Goal: Task Accomplishment & Management: Complete application form

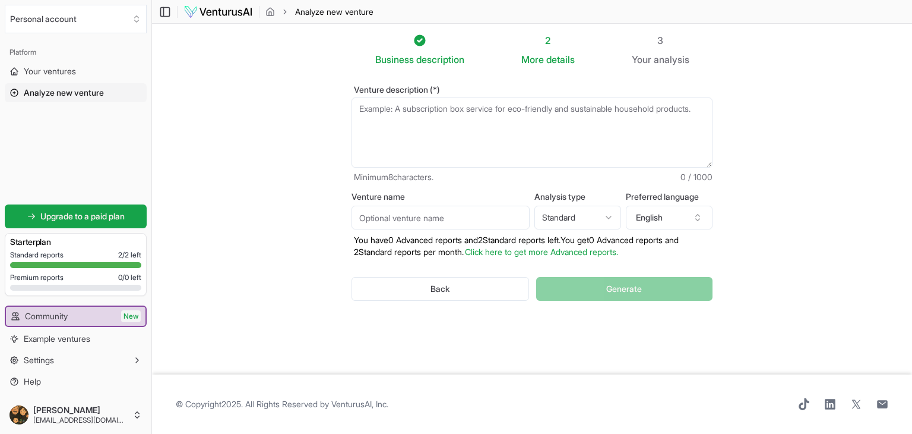
click at [397, 134] on textarea "Venture description (*)" at bounding box center [532, 132] width 361 height 70
drag, startPoint x: 893, startPoint y: 1, endPoint x: 397, endPoint y: 117, distance: 510.1
click at [397, 117] on textarea "Venture description (*)" at bounding box center [532, 132] width 361 height 70
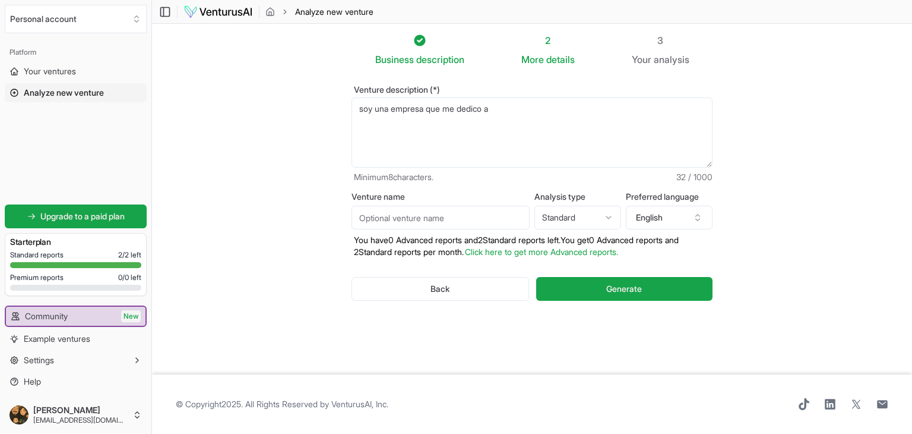
click at [425, 110] on textarea "soy una empresa que me dedico a" at bounding box center [532, 132] width 361 height 70
click at [560, 108] on textarea "soy una empresa que me dedico a" at bounding box center [532, 132] width 361 height 70
type textarea "soy una empresa en aguascalientes que se dedica a"
click at [684, 219] on button "English" at bounding box center [669, 218] width 87 height 24
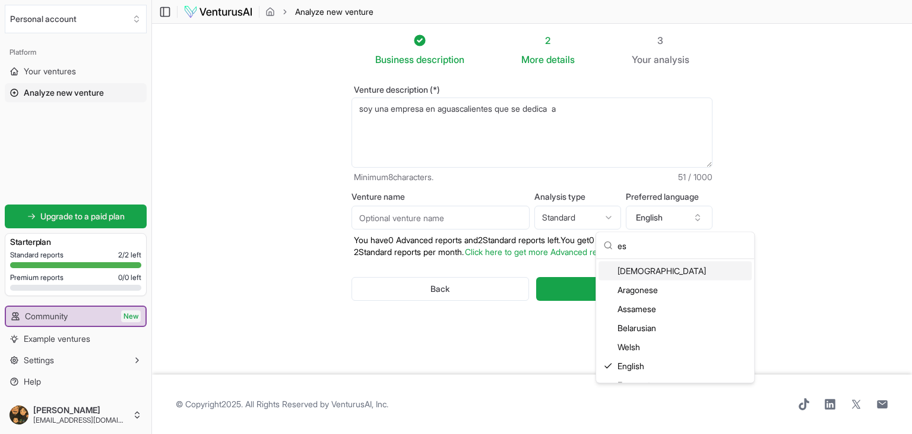
scroll to position [12, 0]
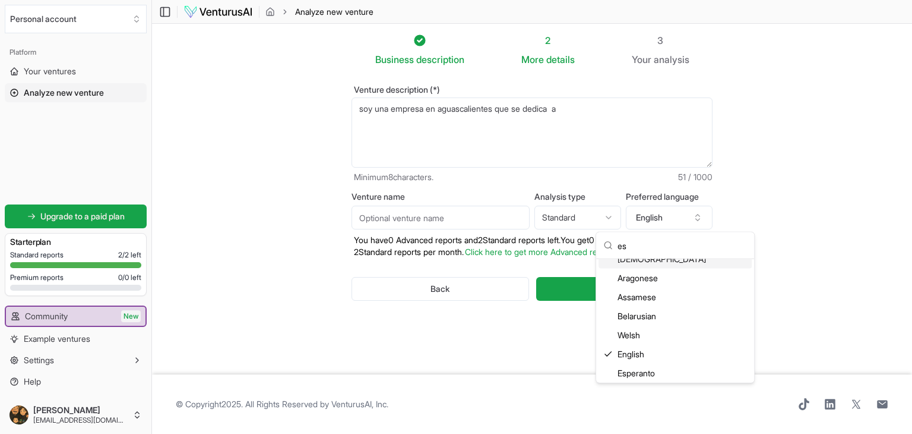
type input "e"
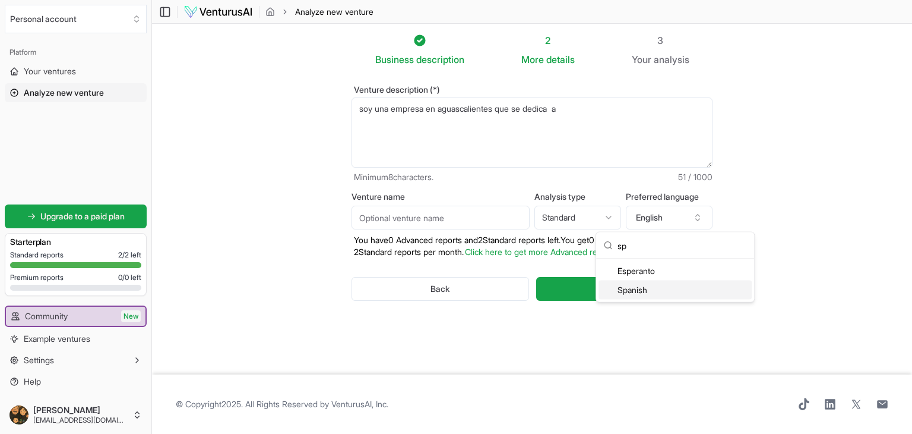
type input "sp"
click at [659, 288] on div "Spanish" at bounding box center [675, 289] width 153 height 19
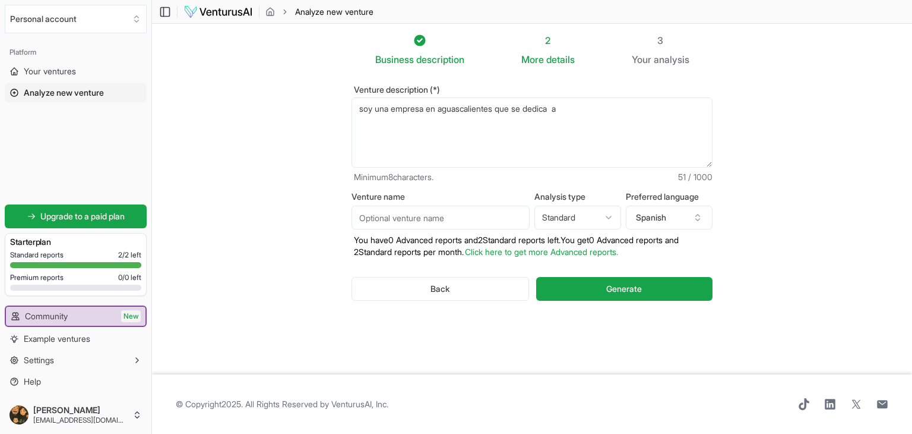
click at [582, 220] on html "We value your privacy We use cookies to enhance your browsing experience, serve…" at bounding box center [456, 217] width 912 height 434
click at [459, 219] on input "Venture name" at bounding box center [441, 218] width 178 height 24
type input "cispro"
click at [407, 109] on textarea "soy una empresa en aguascalientes que se dedica a" at bounding box center [532, 132] width 361 height 70
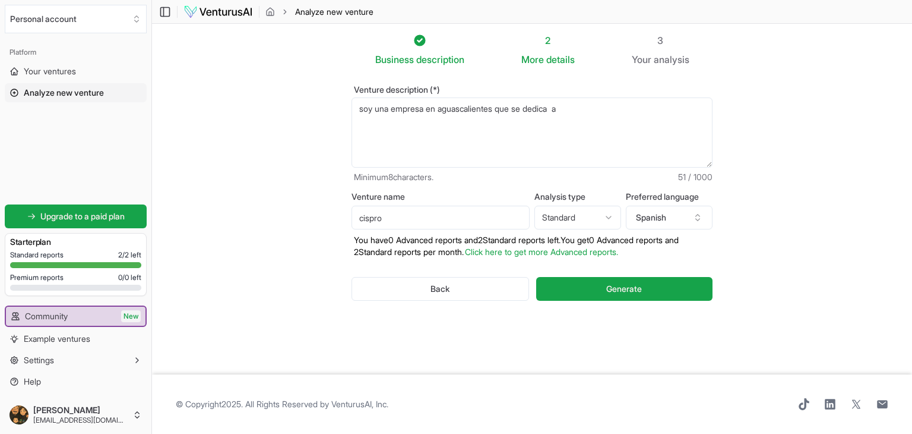
click at [466, 109] on textarea "soy una empresa en aguascalientes que se dedica a" at bounding box center [532, 132] width 361 height 70
click at [566, 107] on textarea "soy una empresa en aguascalientes que se dedica a" at bounding box center [532, 132] width 361 height 70
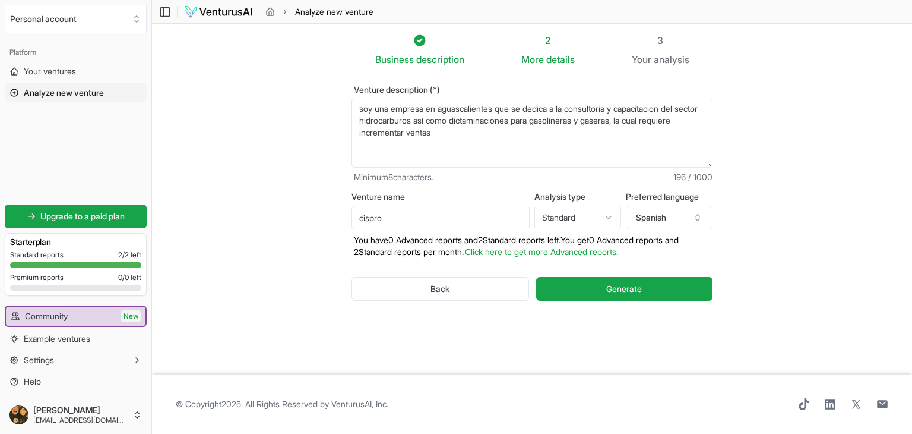
click at [526, 136] on textarea "soy una empresa en aguascalientes que se dedica a" at bounding box center [532, 132] width 361 height 70
click at [402, 143] on textarea "soy una empresa en aguascalientes que se dedica a" at bounding box center [532, 132] width 361 height 70
drag, startPoint x: 402, startPoint y: 143, endPoint x: 636, endPoint y: 150, distance: 234.7
click at [636, 150] on textarea "soy una empresa en aguascalientes que se dedica a" at bounding box center [532, 132] width 361 height 70
click at [466, 151] on textarea "soy una empresa en aguascalientes que se dedica a" at bounding box center [532, 132] width 361 height 70
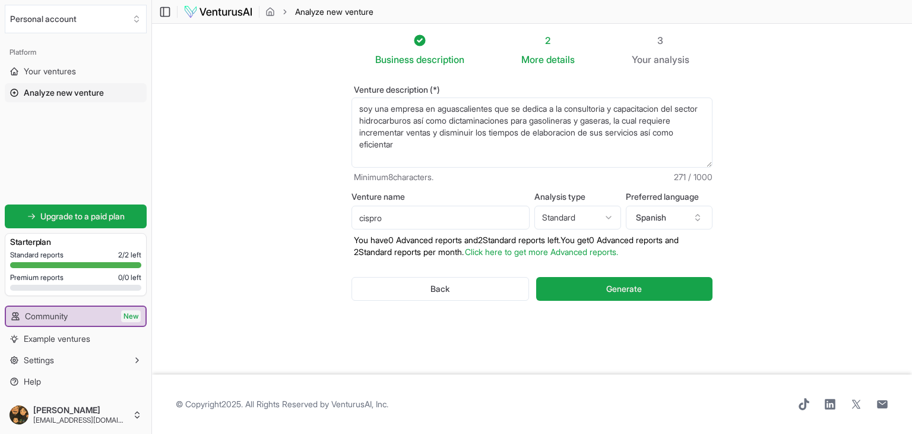
click at [460, 146] on textarea "soy una empresa en aguascalientes que se dedica a" at bounding box center [532, 132] width 361 height 70
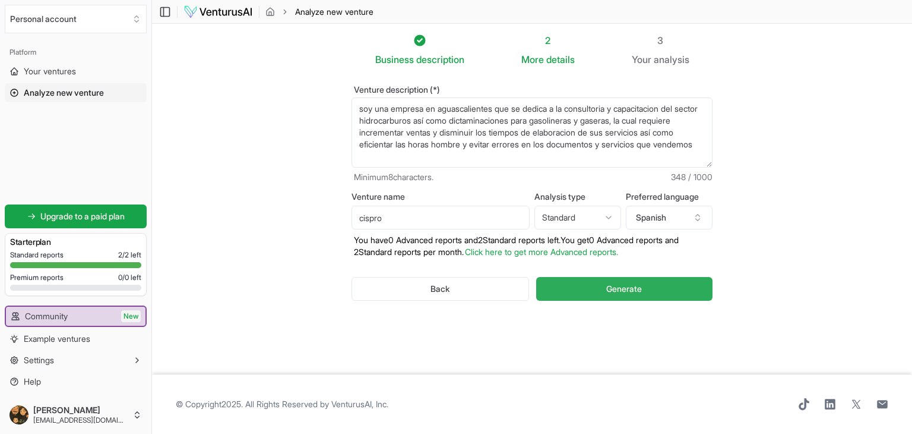
type textarea "soy una empresa en aguascalientes que se dedica a la consultoria y capacitacion…"
click at [679, 292] on button "Generate" at bounding box center [624, 289] width 176 height 24
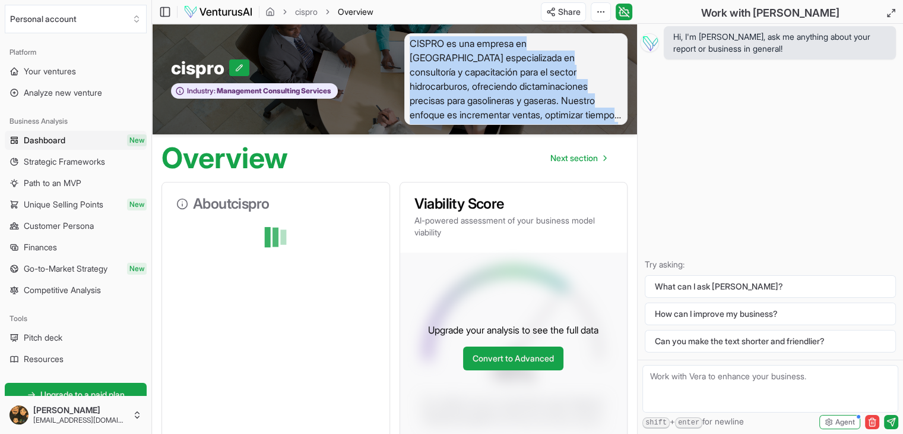
drag, startPoint x: 412, startPoint y: 46, endPoint x: 611, endPoint y: 129, distance: 215.7
click at [611, 129] on div "cispro Industry: Management Consulting Services CISPRO es una empresa en Aguasc…" at bounding box center [394, 79] width 485 height 110
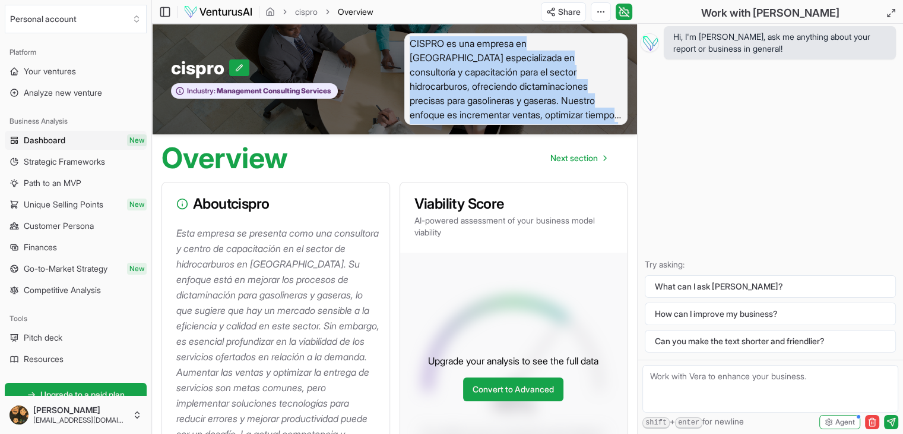
copy span "CISPRO es una empresa en Aguascalientes especializada en consultoría y capacita…"
click at [45, 141] on span "Dashboard" at bounding box center [45, 140] width 42 height 12
copy span "CISPRO es una empresa en Aguascalientes especializada en consultoría y capacita…"
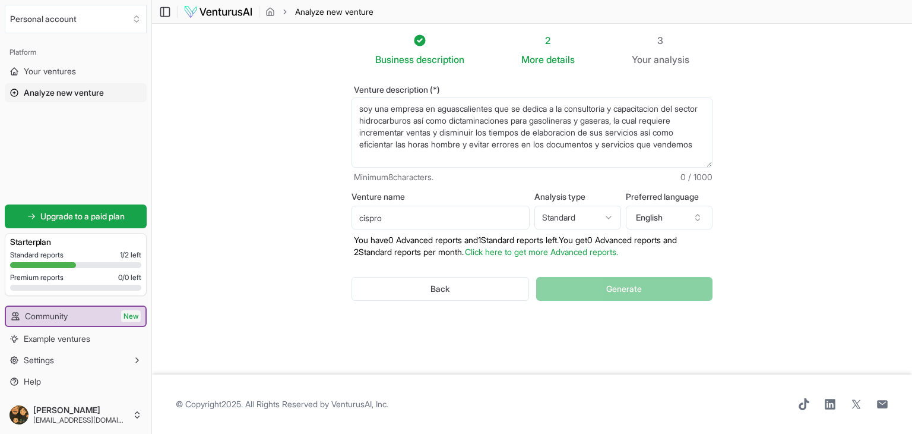
drag, startPoint x: 365, startPoint y: 109, endPoint x: 487, endPoint y: 132, distance: 124.5
click at [487, 132] on textarea "soy una empresa en aguascalientes que se dedica a la consultoria y capacitacion…" at bounding box center [532, 132] width 361 height 70
click at [597, 131] on textarea "soy una empresa en aguascalientes que se dedica a la consultoria y capacitacion…" at bounding box center [532, 132] width 361 height 70
drag, startPoint x: 443, startPoint y: 134, endPoint x: 481, endPoint y: 132, distance: 37.5
click at [481, 132] on textarea "soy una empresa en aguascalientes que se dedica a la consultoria y capacitacion…" at bounding box center [532, 132] width 361 height 70
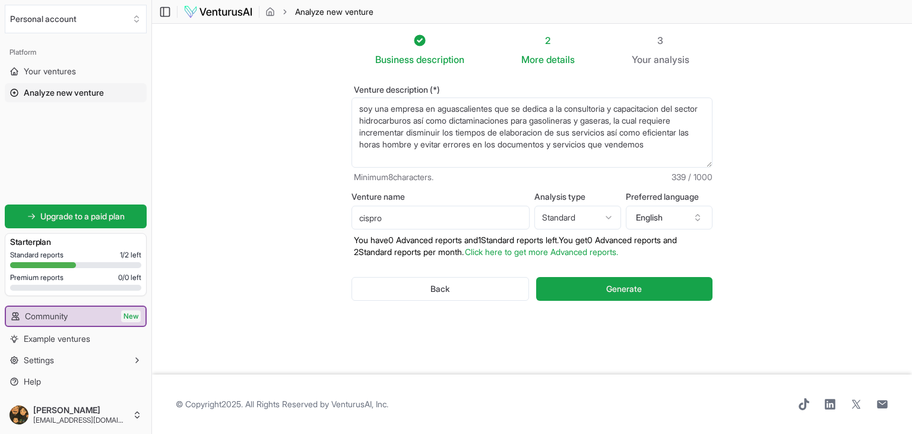
click at [532, 164] on textarea "soy una empresa en aguascalientes que se dedica a la consultoria y capacitacion…" at bounding box center [532, 132] width 361 height 70
click at [504, 162] on textarea "soy una empresa en aguascalientes que se dedica a la consultoria y capacitacion…" at bounding box center [532, 132] width 361 height 70
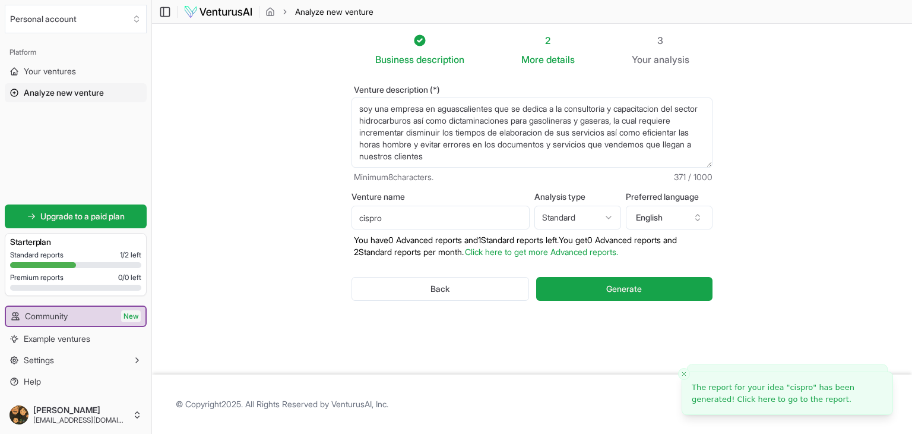
scroll to position [6, 0]
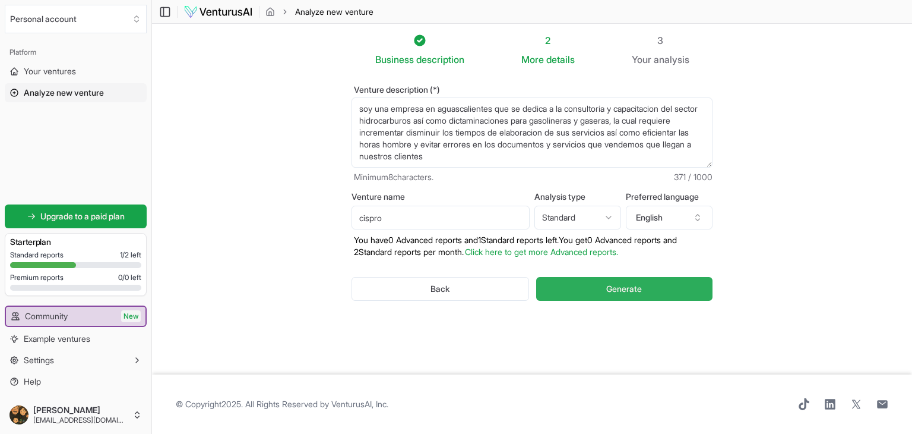
type textarea "soy una empresa en aguascalientes que se dedica a la consultoria y capacitacion…"
click at [635, 282] on button "Generate" at bounding box center [624, 289] width 176 height 24
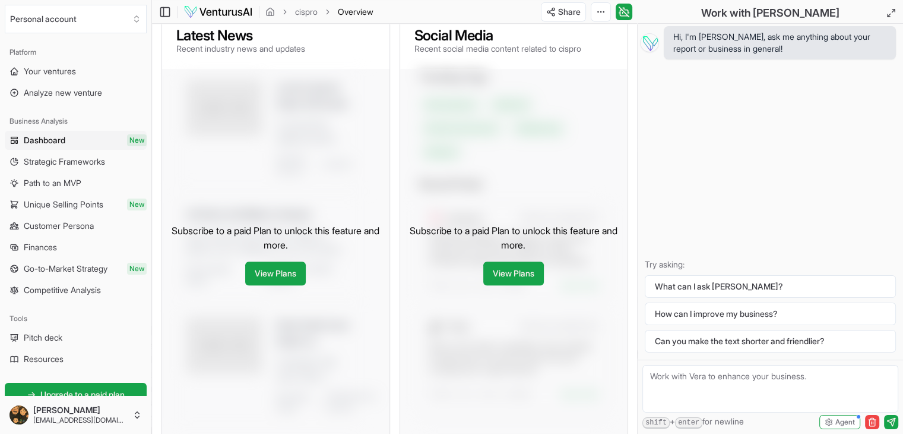
scroll to position [653, 0]
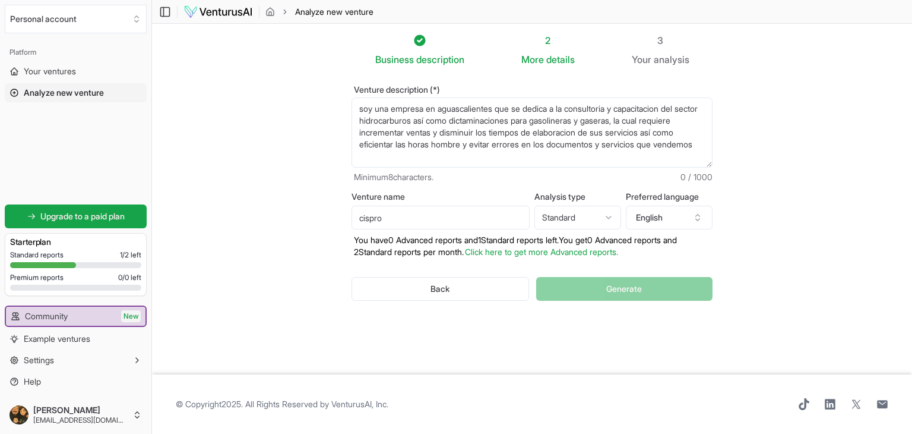
click at [459, 129] on textarea "soy una empresa en aguascalientes que se dedica a la consultoria y capacitacion…" at bounding box center [532, 132] width 361 height 70
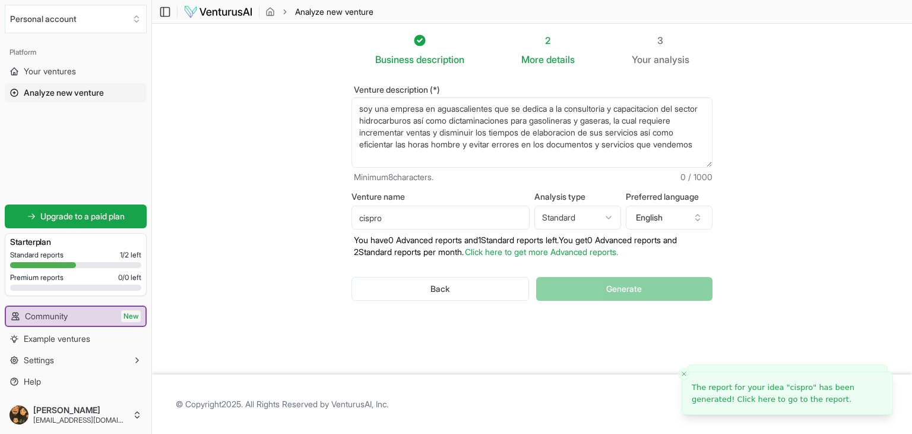
drag, startPoint x: 555, startPoint y: 122, endPoint x: 649, endPoint y: 119, distance: 93.3
click at [649, 119] on textarea "soy una empresa en aguascalientes que se dedica a la consultoria y capacitacion…" at bounding box center [532, 132] width 361 height 70
drag, startPoint x: 388, startPoint y: 134, endPoint x: 488, endPoint y: 134, distance: 99.8
click at [488, 134] on textarea "soy una empresa en aguascalientes que se dedica a la consultoria y capacitacion…" at bounding box center [532, 132] width 361 height 70
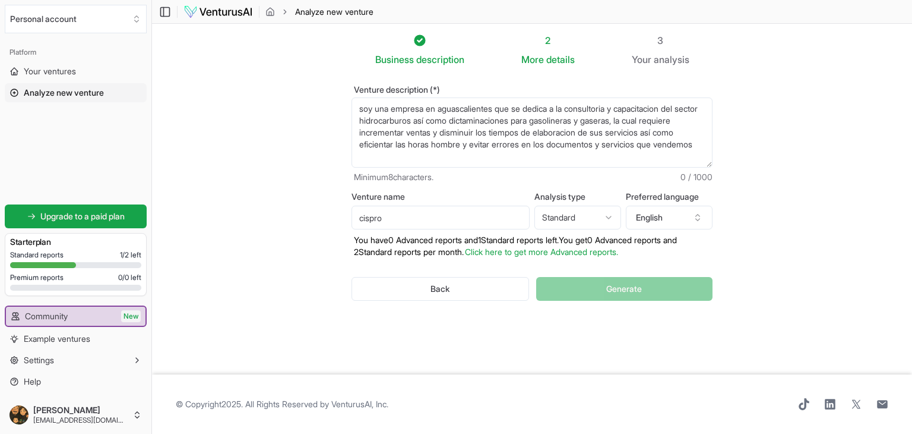
drag, startPoint x: 444, startPoint y: 131, endPoint x: 480, endPoint y: 129, distance: 36.3
click at [480, 129] on textarea "soy una empresa en aguascalientes que se dedica a la consultoria y capacitacion…" at bounding box center [532, 132] width 361 height 70
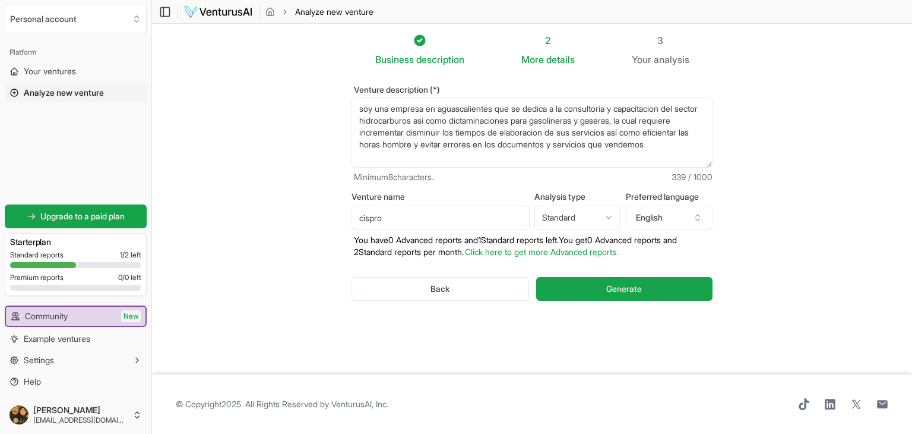
click at [589, 133] on textarea "soy una empresa en aguascalientes que se dedica a la consultoria y capacitacion…" at bounding box center [532, 132] width 361 height 70
click at [470, 152] on textarea "soy una empresa en aguascalientes que se dedica a la consultoria y capacitacion…" at bounding box center [532, 132] width 361 height 70
type textarea "soy una empresa en aguascalientes que se dedica a la consultoria y capacitacion…"
click at [675, 212] on button "English" at bounding box center [669, 218] width 87 height 24
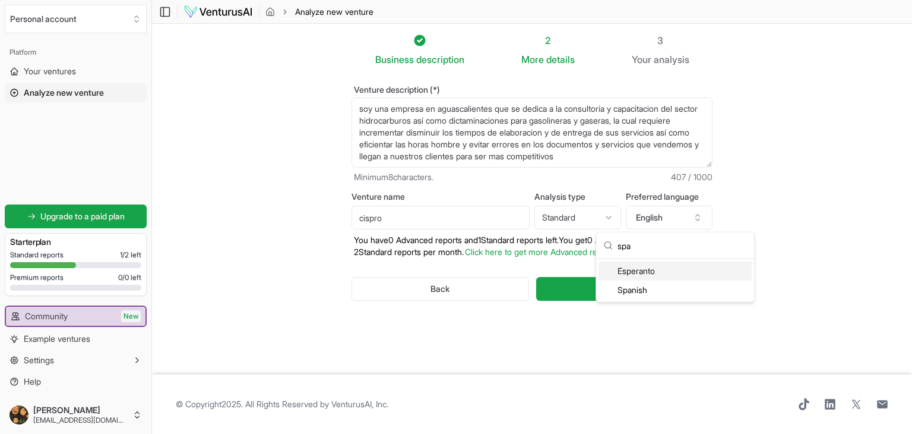
type input "spa"
click at [655, 288] on div "Spanish" at bounding box center [675, 289] width 153 height 19
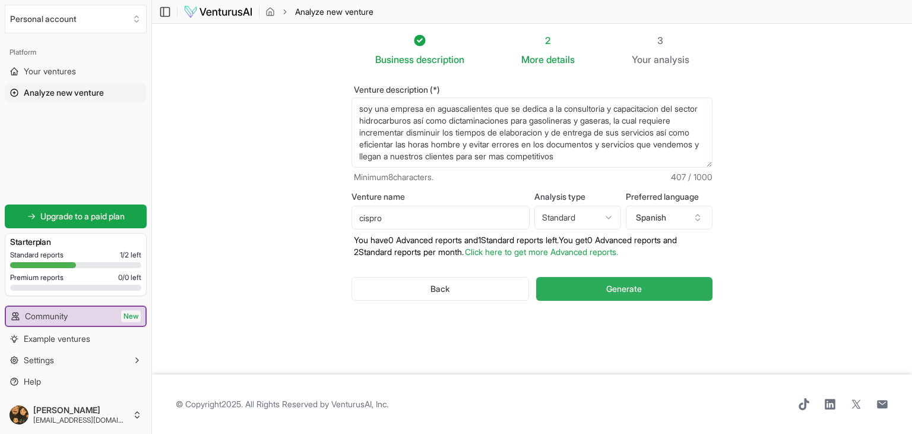
click at [606, 290] on span "Generate" at bounding box center [624, 289] width 36 height 12
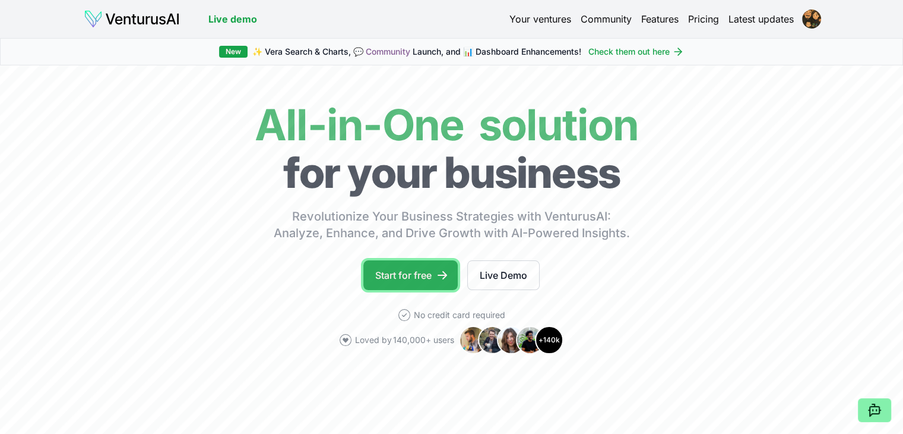
click at [422, 271] on link "Start for free" at bounding box center [411, 275] width 94 height 30
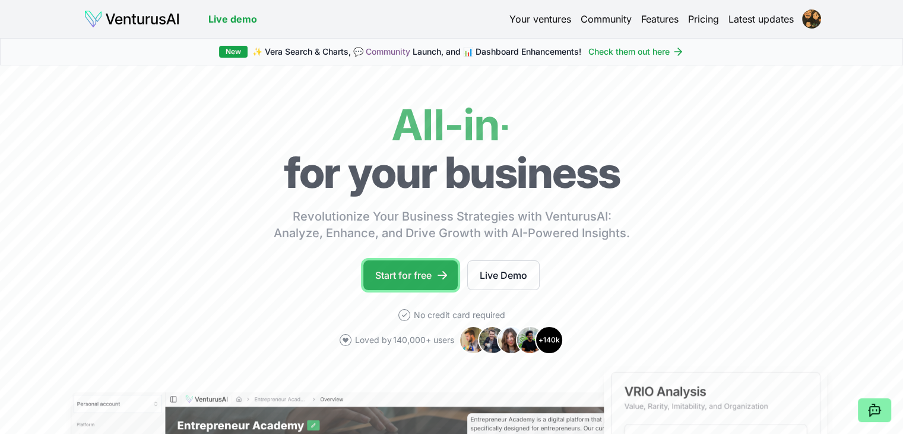
click at [398, 274] on link "Start for free" at bounding box center [411, 275] width 94 height 30
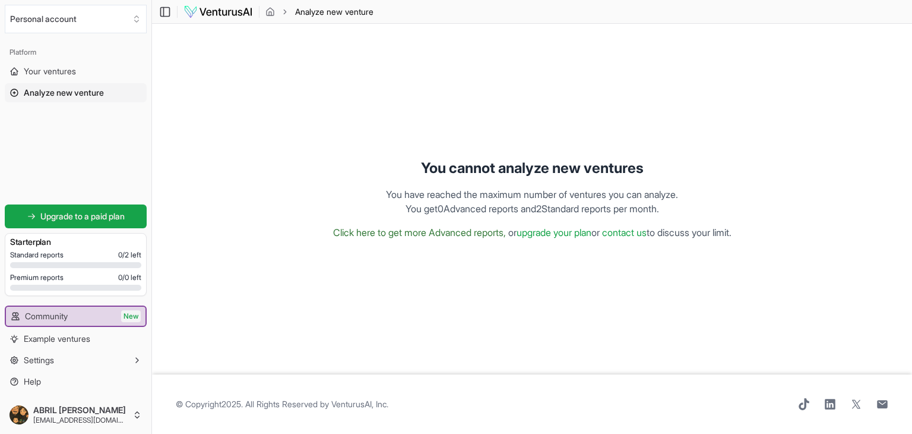
click at [398, 233] on link "Click here to get more Advanced reports," at bounding box center [419, 232] width 173 height 12
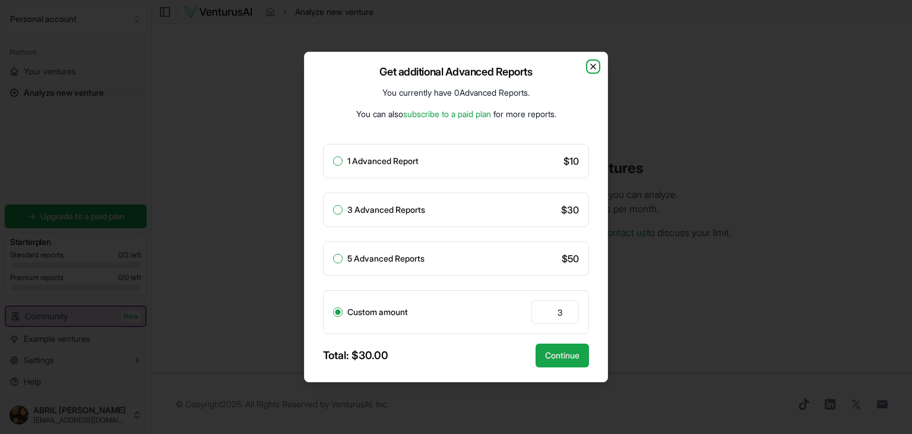
click at [596, 71] on icon "button" at bounding box center [594, 67] width 10 height 10
